Goal: Information Seeking & Learning: Learn about a topic

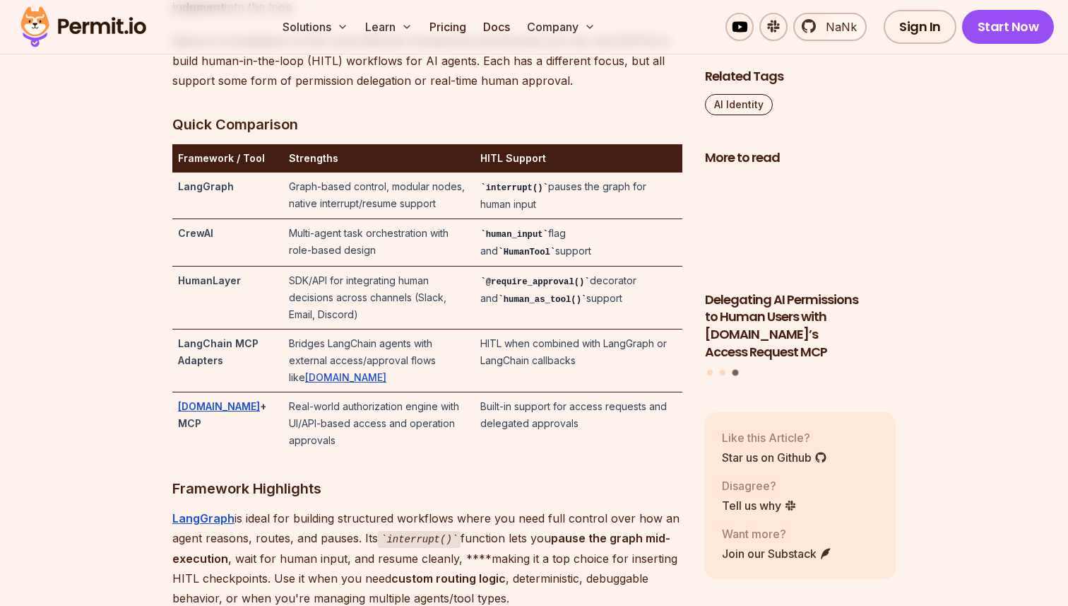
scroll to position [3007, 0]
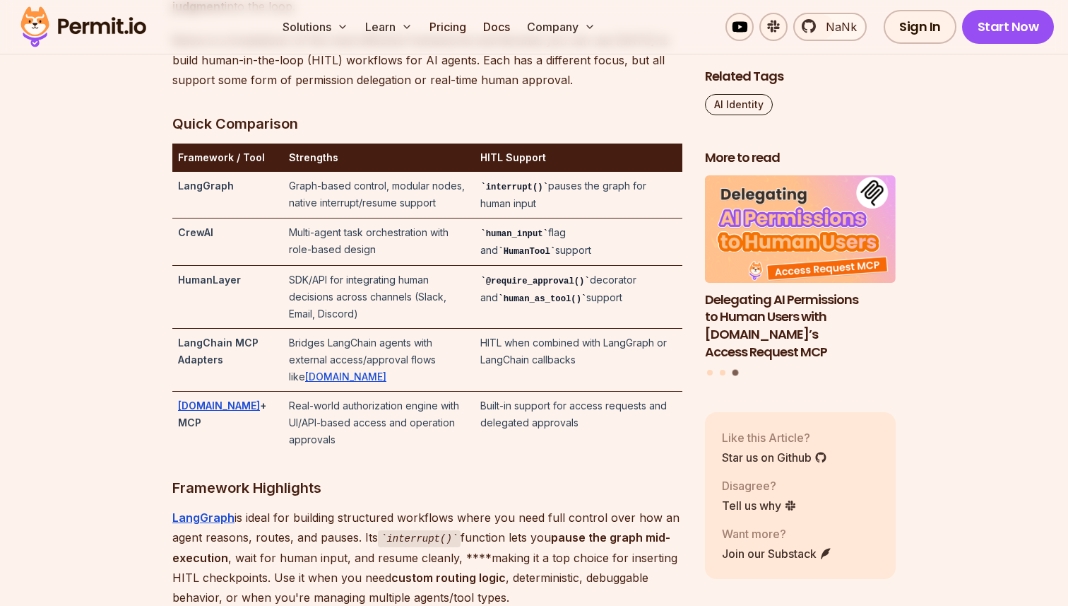
drag, startPoint x: 231, startPoint y: 411, endPoint x: 254, endPoint y: 411, distance: 23.3
click at [254, 411] on strong "+ MCP" at bounding box center [222, 413] width 88 height 29
click at [347, 395] on td "Real-world authorization engine with UI/API-based access and operation approvals" at bounding box center [379, 422] width 192 height 63
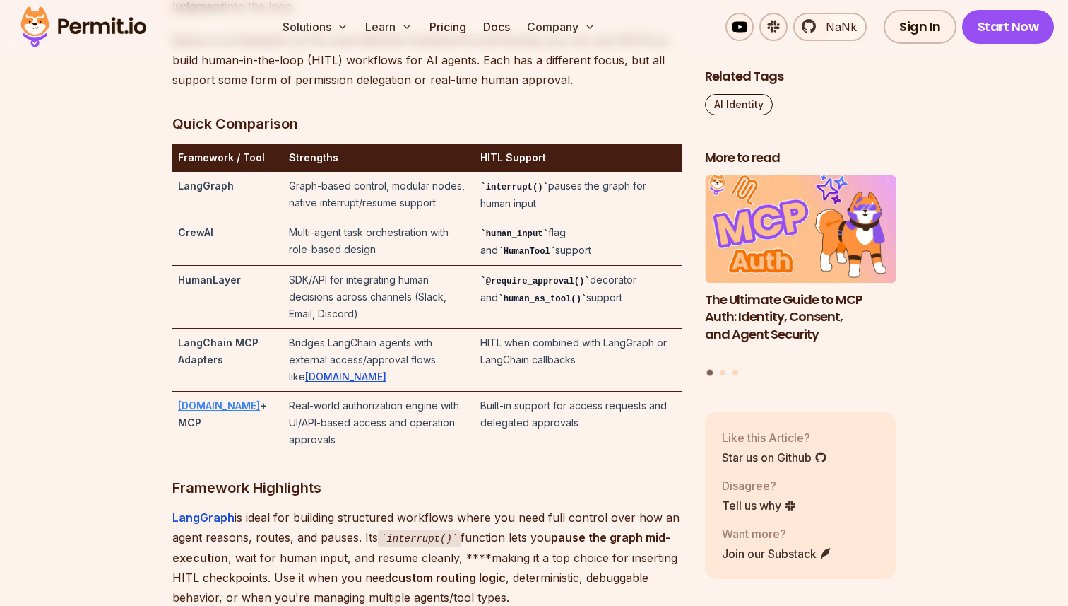
click at [191, 410] on strong "Permit.io" at bounding box center [219, 405] width 82 height 12
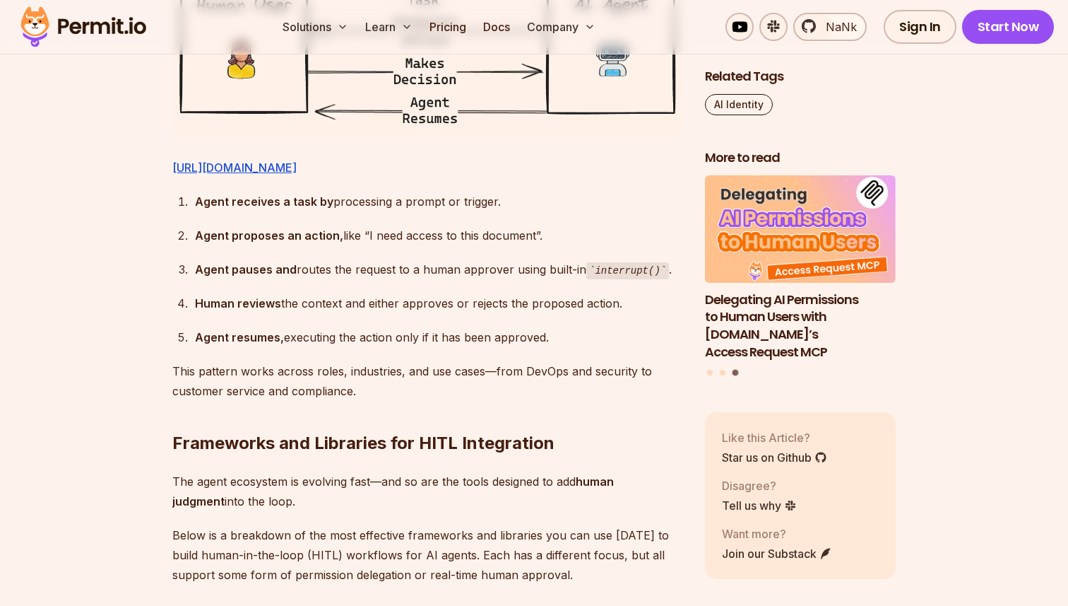
scroll to position [2324, 0]
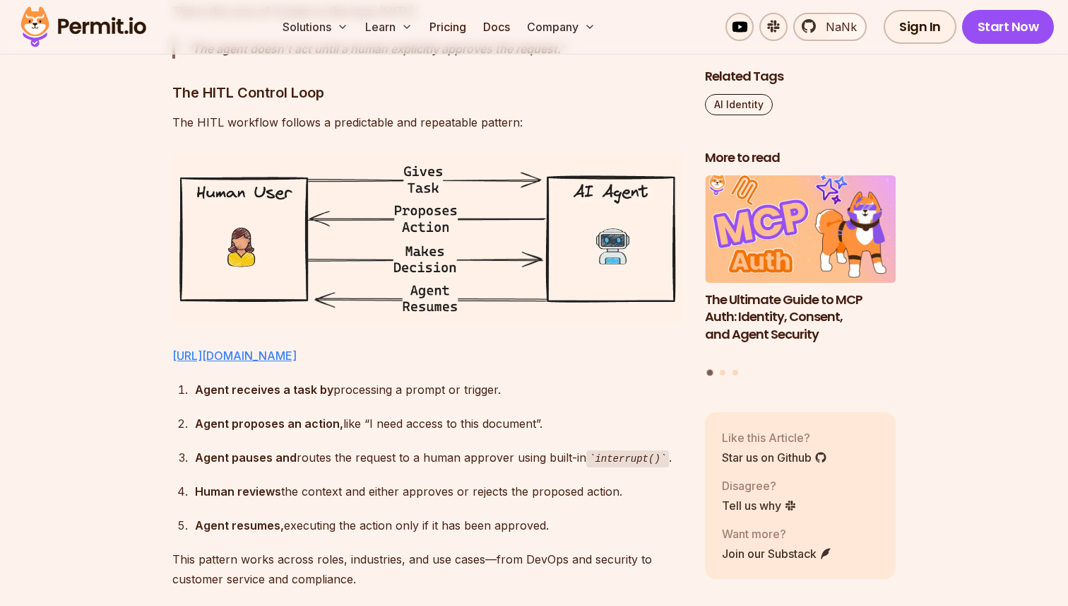
click at [297, 363] on link "https://www.notion.so/image/attachment:2c36152b-db46-4f43-b7d4-559bb670cec2:ima…" at bounding box center [234, 355] width 124 height 14
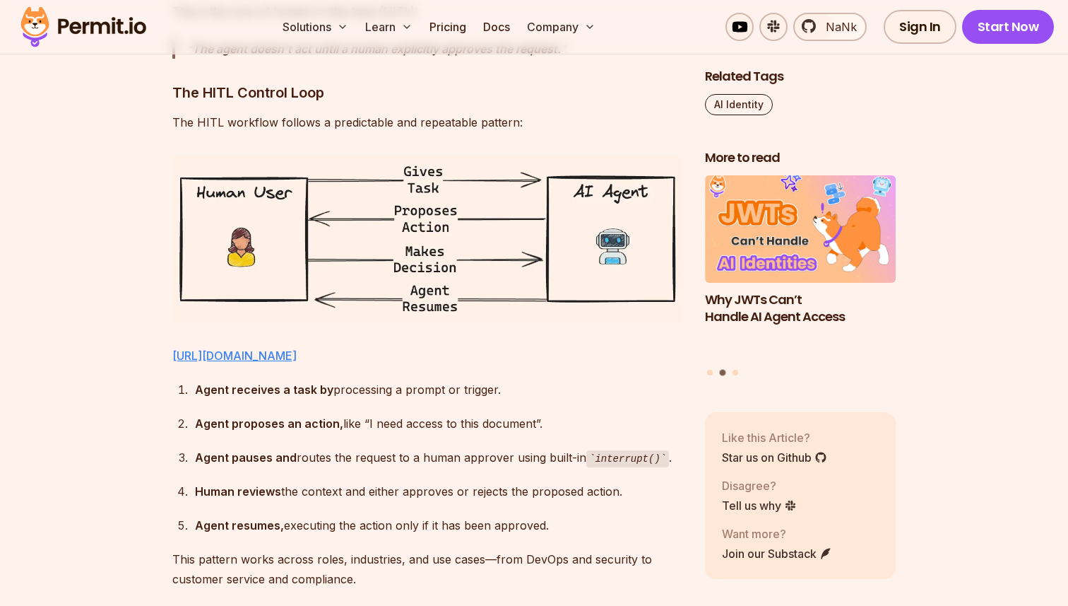
click at [297, 349] on link "https://www.notion.so/image/attachment:2c36152b-db46-4f43-b7d4-559bb670cec2:ima…" at bounding box center [234, 355] width 124 height 14
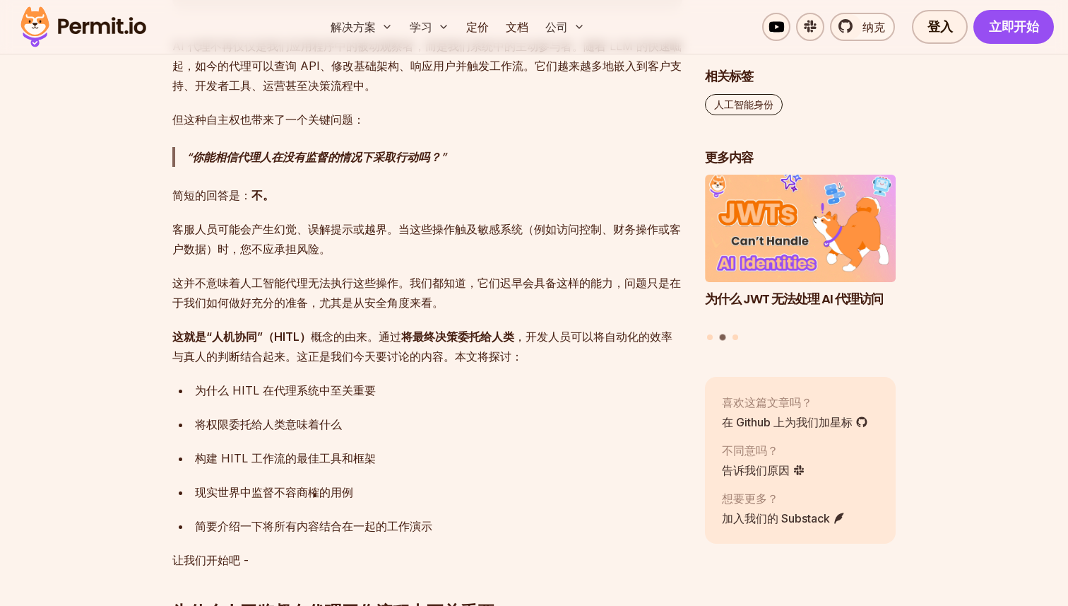
scroll to position [873, 0]
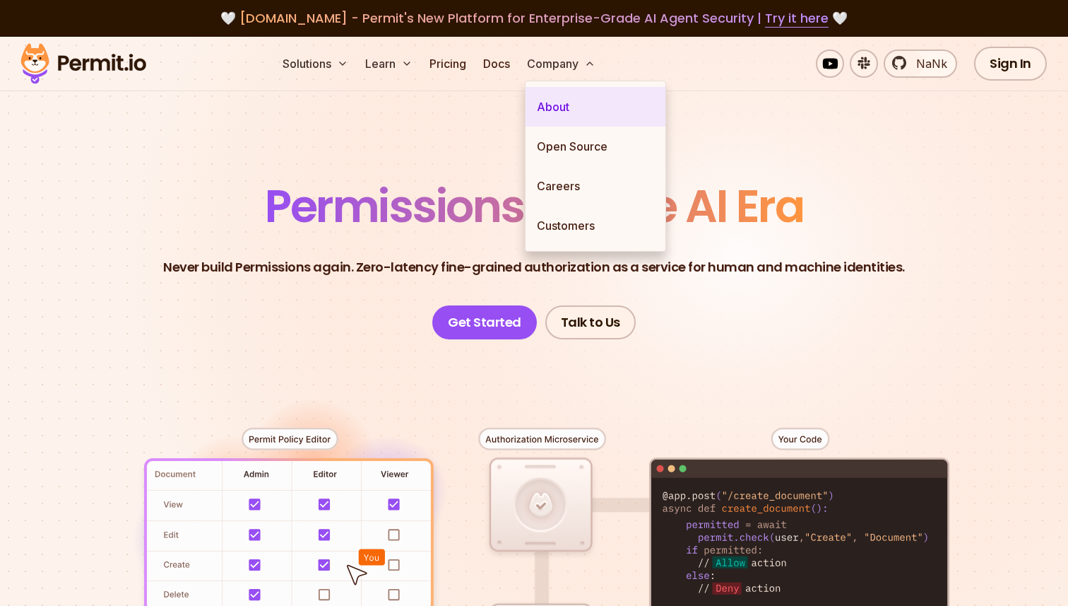
click at [562, 111] on link "About" at bounding box center [596, 107] width 140 height 40
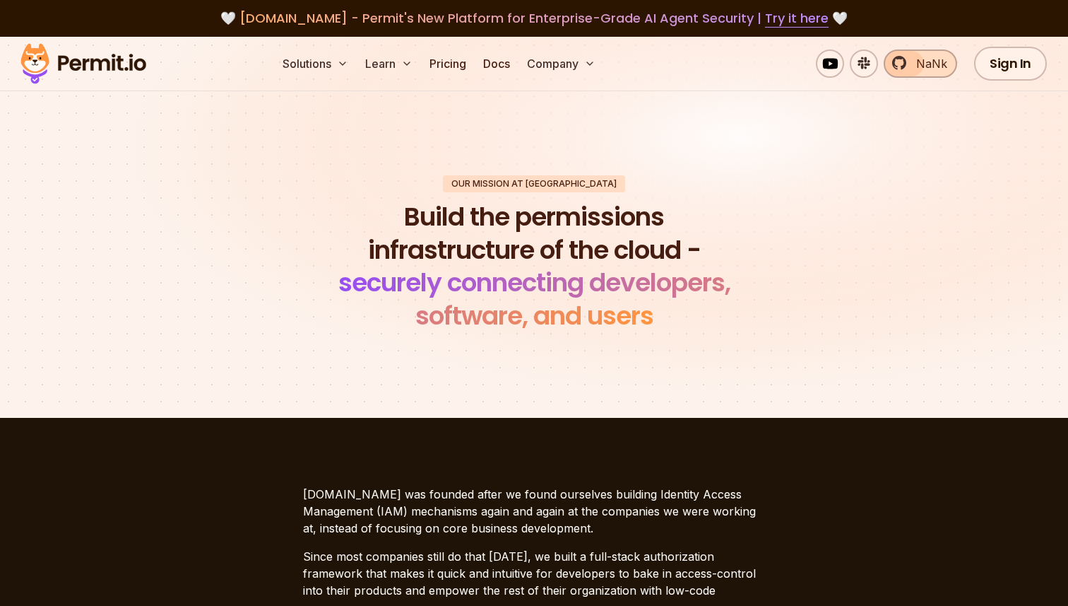
click at [912, 64] on span "NaNk" at bounding box center [928, 63] width 40 height 17
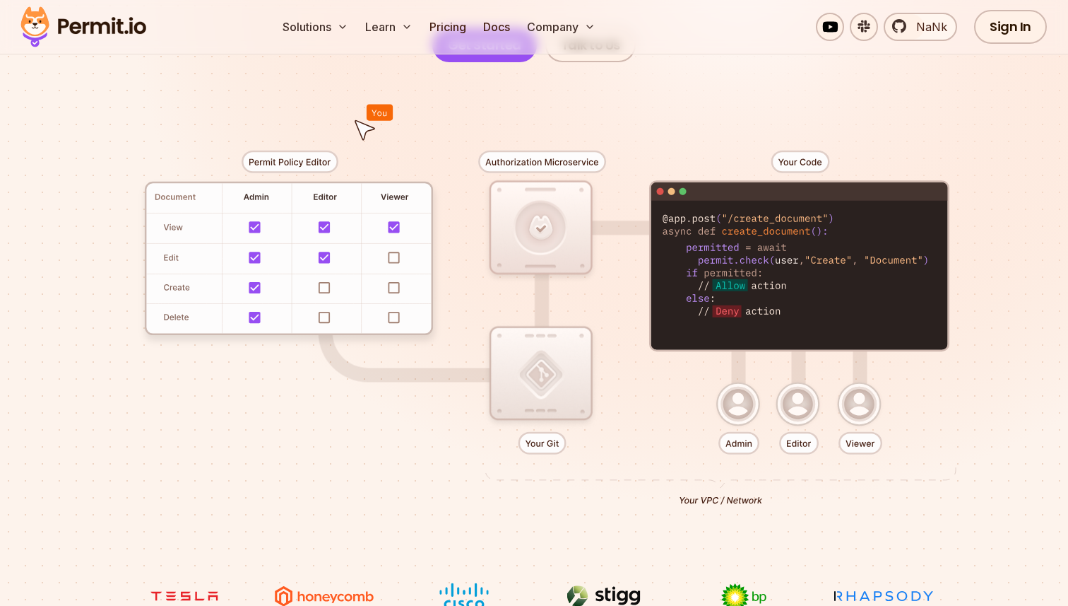
scroll to position [361, 0]
